Goal: Task Accomplishment & Management: Use online tool/utility

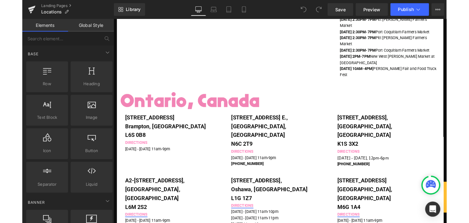
scroll to position [362, 0]
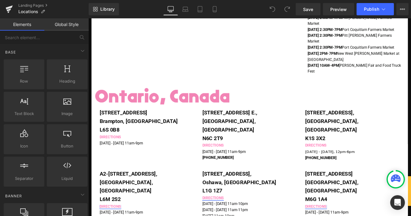
click at [349, 168] on span "[DATE] - [DATE], 12pm-6pm" at bounding box center [365, 171] width 57 height 6
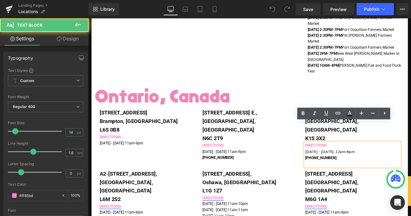
click at [349, 168] on span "[DATE] - [DATE], 12pm-6pm" at bounding box center [365, 171] width 57 height 6
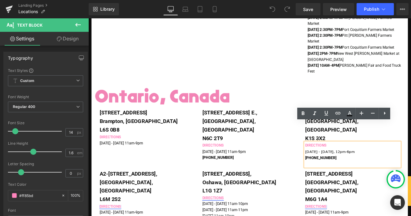
click at [342, 168] on span "[DATE] - [DATE], 12pm-6pm" at bounding box center [365, 171] width 57 height 6
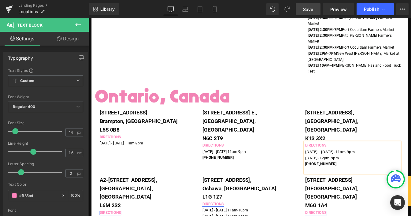
click at [307, 12] on link "Save" at bounding box center [308, 9] width 25 height 12
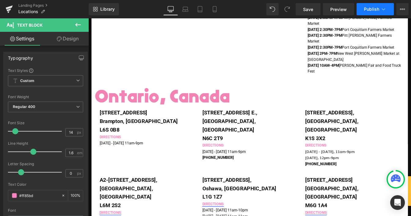
click at [373, 12] on button "Publish" at bounding box center [374, 9] width 37 height 12
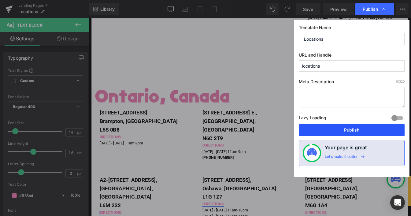
click at [362, 132] on button "Publish" at bounding box center [352, 130] width 106 height 12
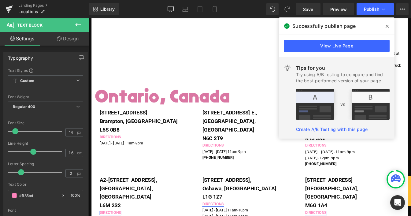
click at [241, 92] on img at bounding box center [211, 106] width 239 height 29
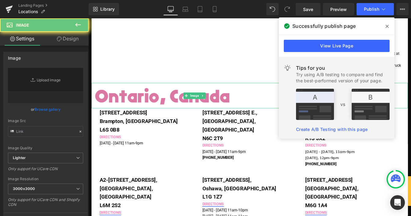
click at [241, 92] on img at bounding box center [211, 106] width 239 height 29
type input "[URL][DOMAIN_NAME]"
